Goal: Find specific page/section: Find specific page/section

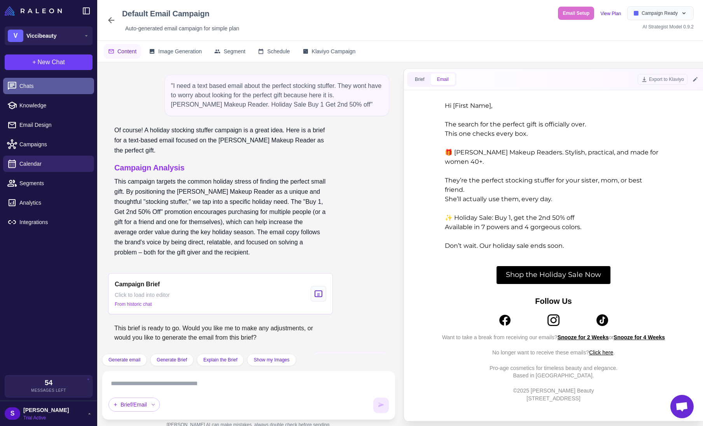
scroll to position [1959, 0]
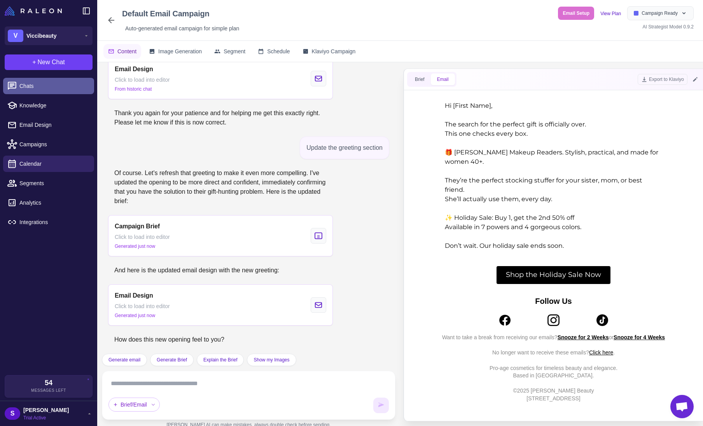
click at [32, 86] on span "Chats" at bounding box center [53, 86] width 68 height 9
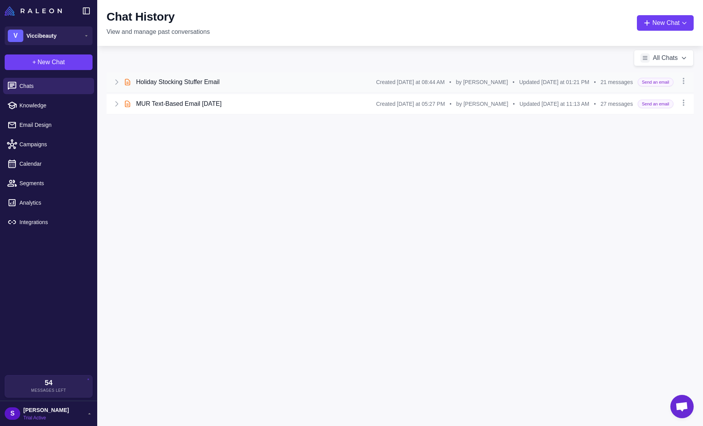
click at [117, 80] on icon at bounding box center [117, 82] width 8 height 8
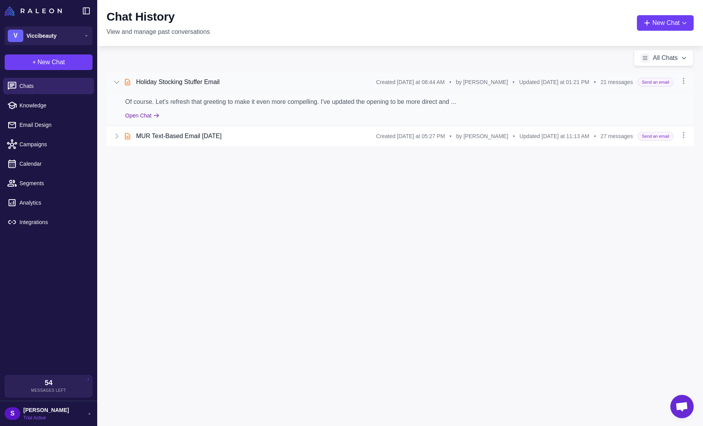
click at [136, 114] on button "Open Chat" at bounding box center [142, 115] width 34 height 9
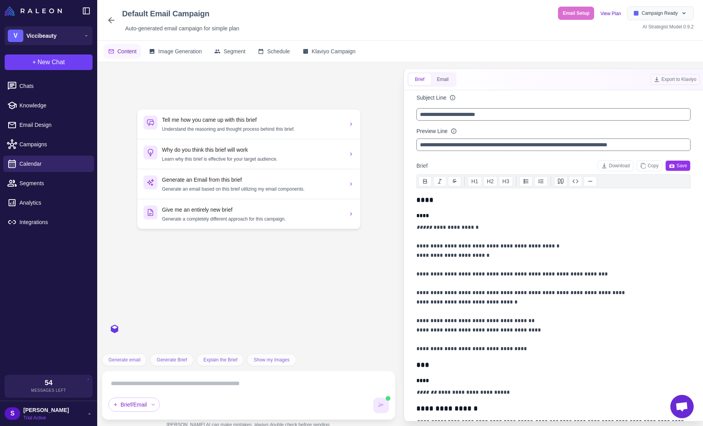
scroll to position [1959, 0]
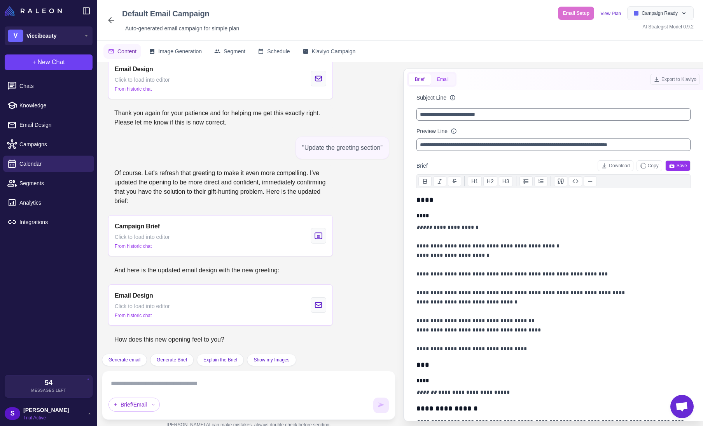
click at [448, 82] on button "Email" at bounding box center [443, 80] width 24 height 12
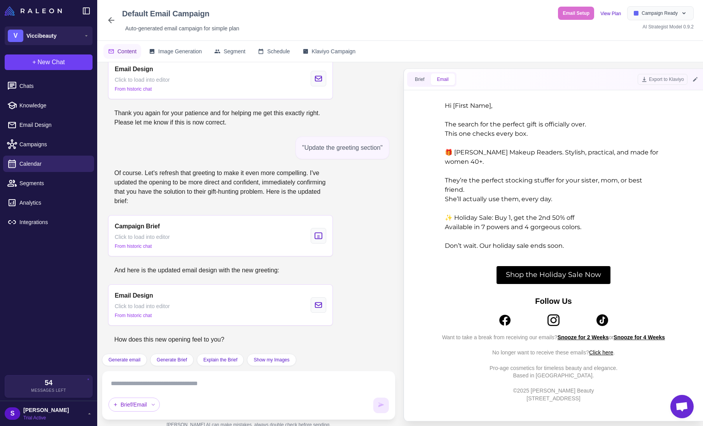
scroll to position [0, 0]
click at [416, 80] on button "Brief" at bounding box center [420, 80] width 22 height 12
